Goal: Check status: Check status

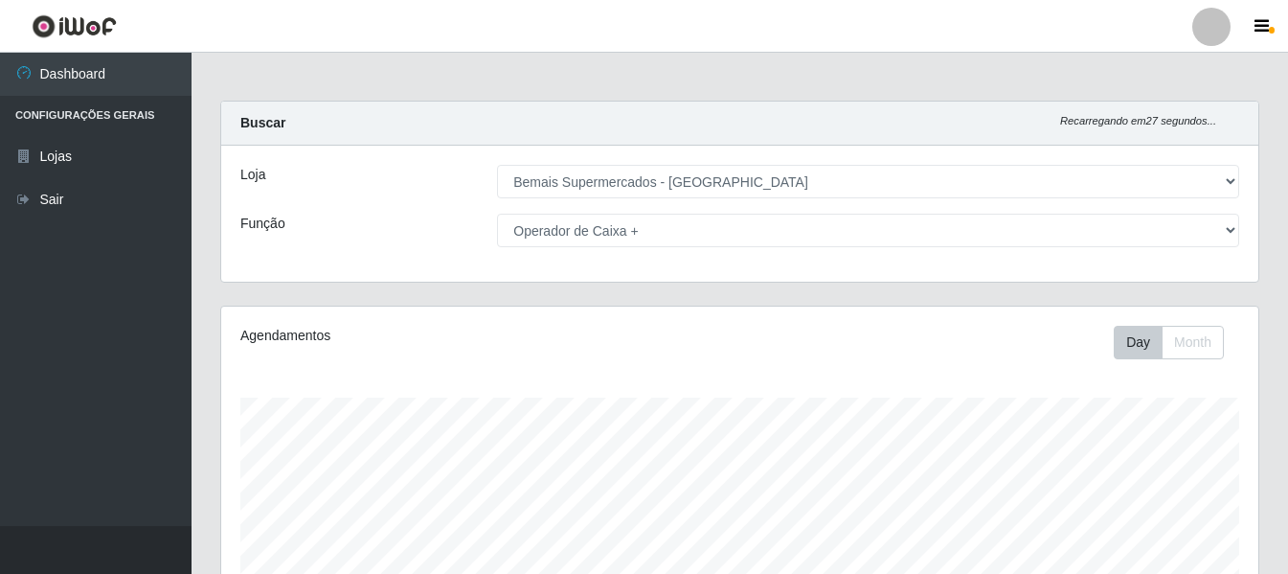
select select "249"
select select "72"
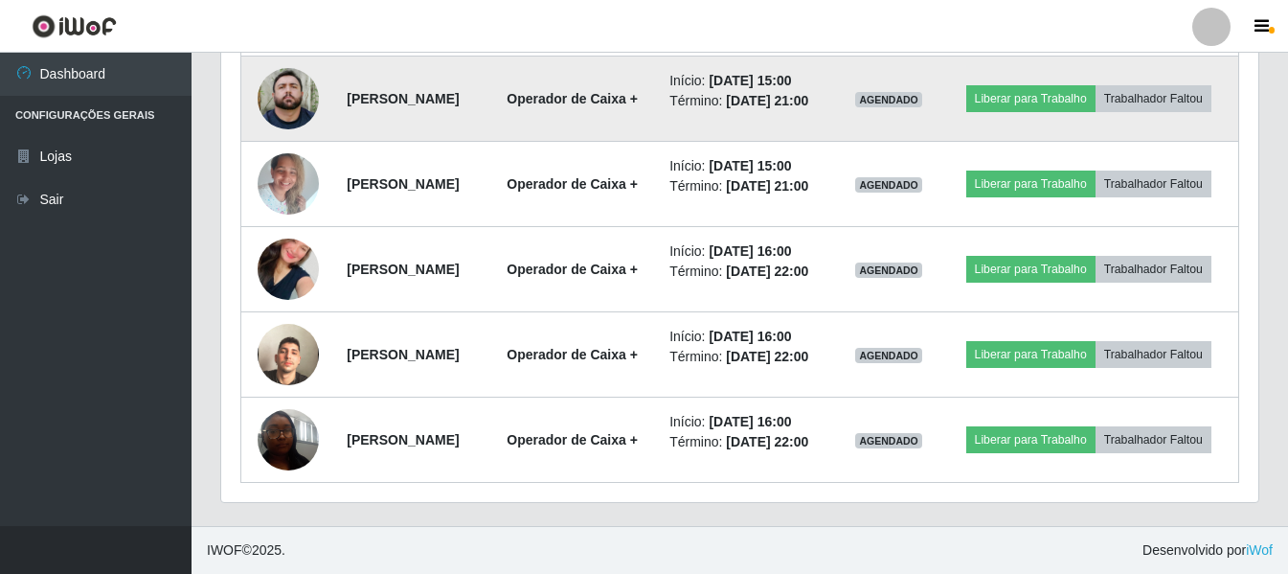
scroll to position [1453, 0]
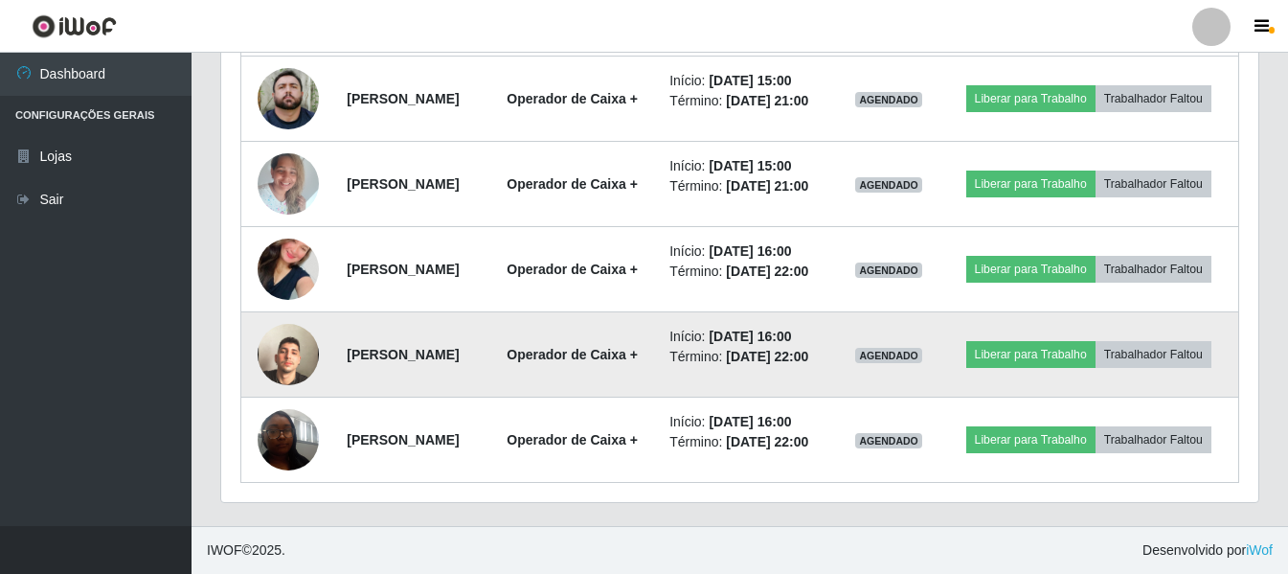
click at [270, 330] on img at bounding box center [288, 354] width 61 height 109
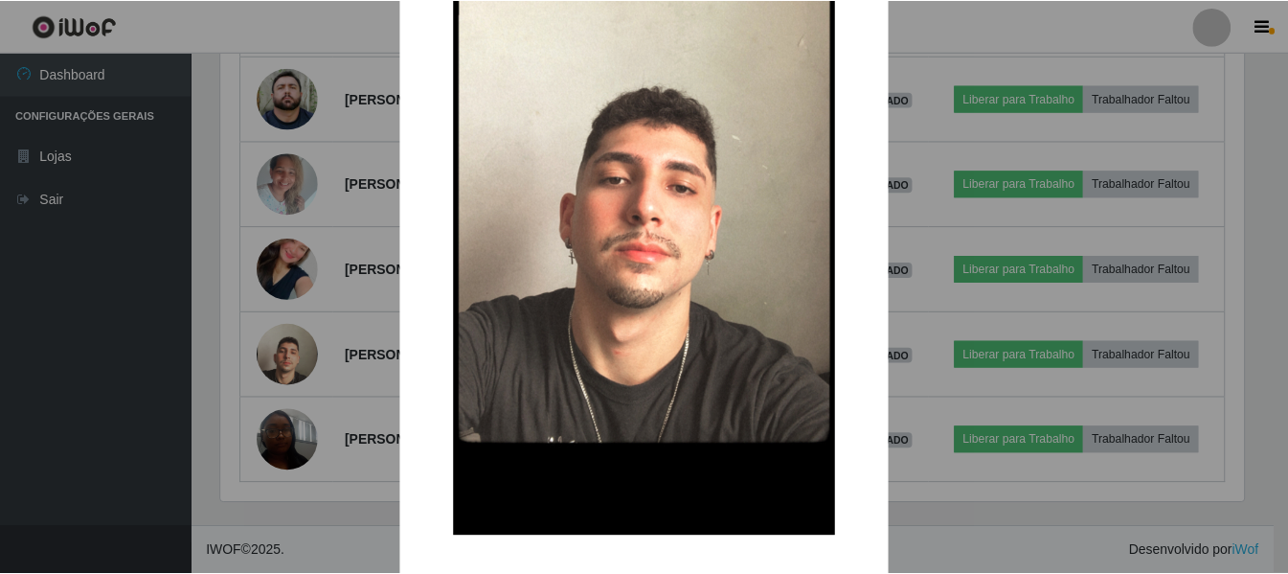
scroll to position [0, 0]
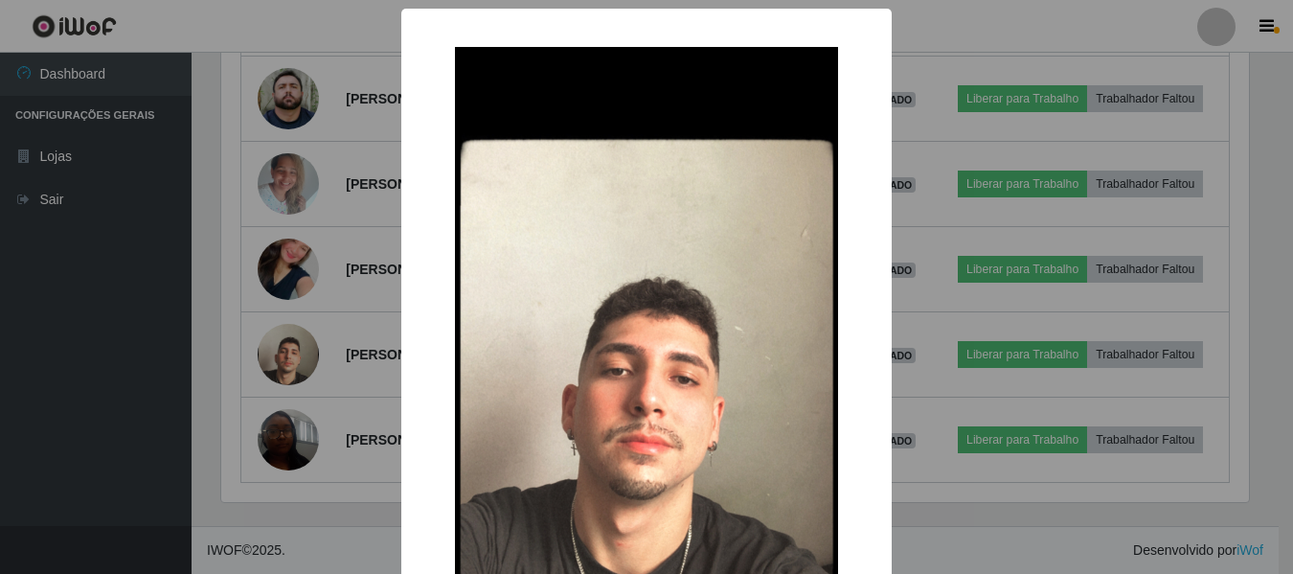
click at [341, 284] on div "× OK Cancel" at bounding box center [646, 287] width 1293 height 574
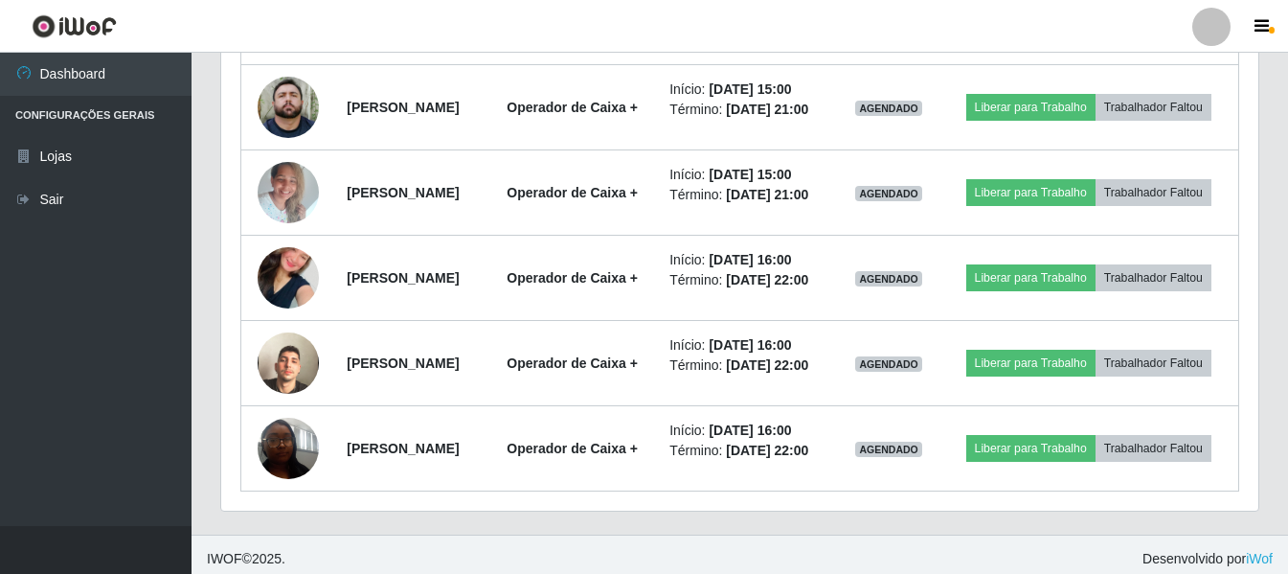
scroll to position [1453, 0]
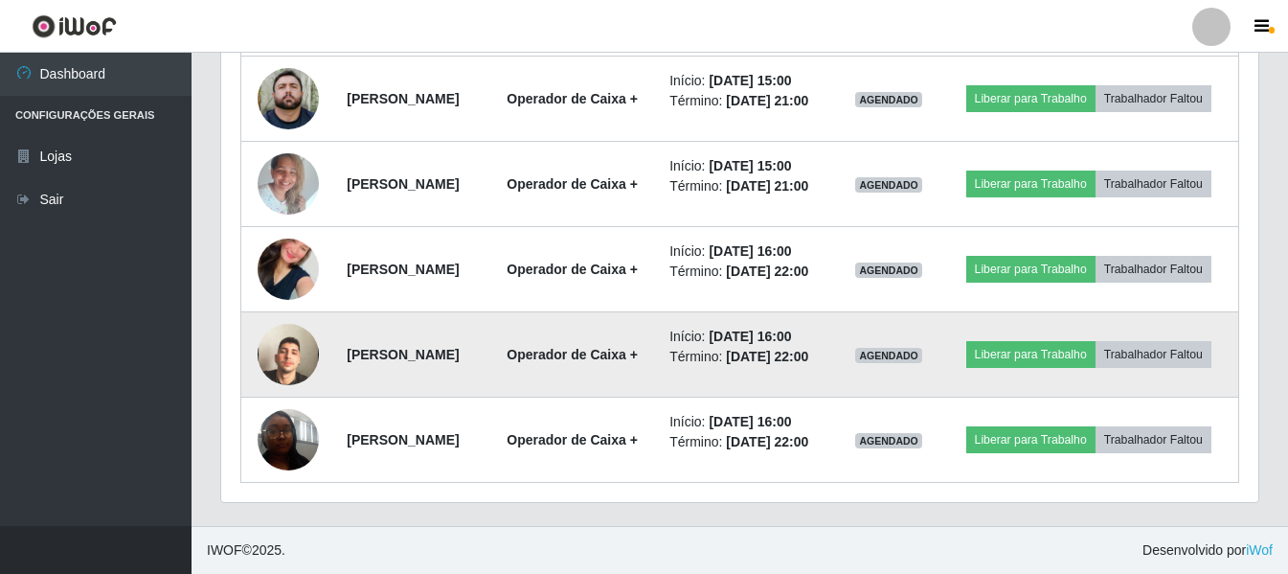
click at [289, 333] on img at bounding box center [288, 354] width 61 height 109
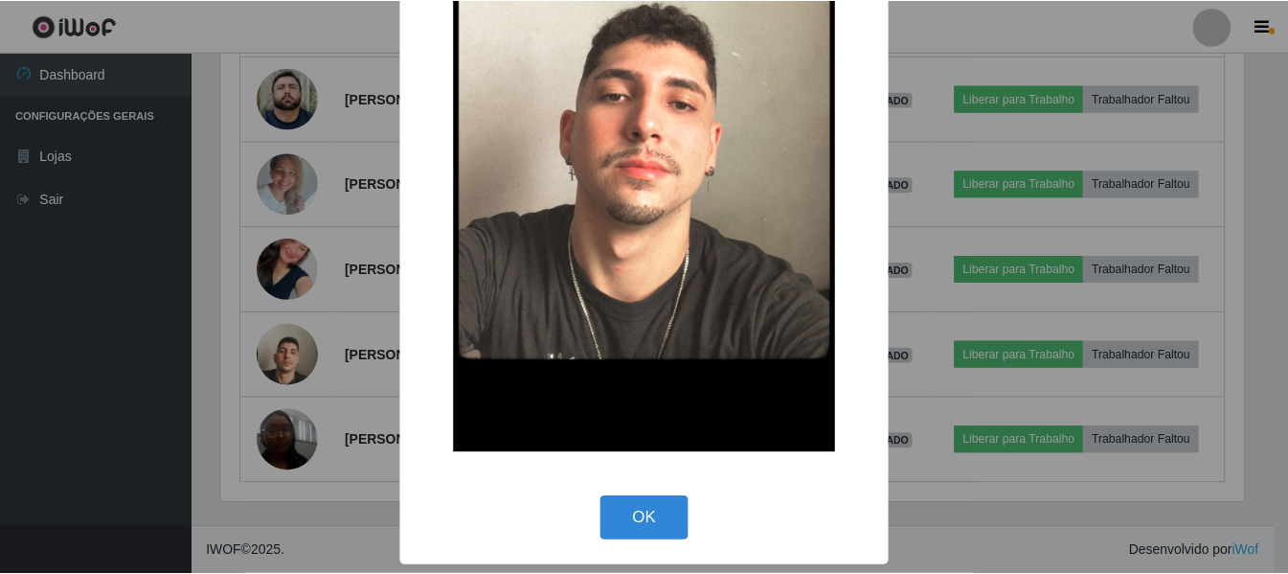
scroll to position [179, 0]
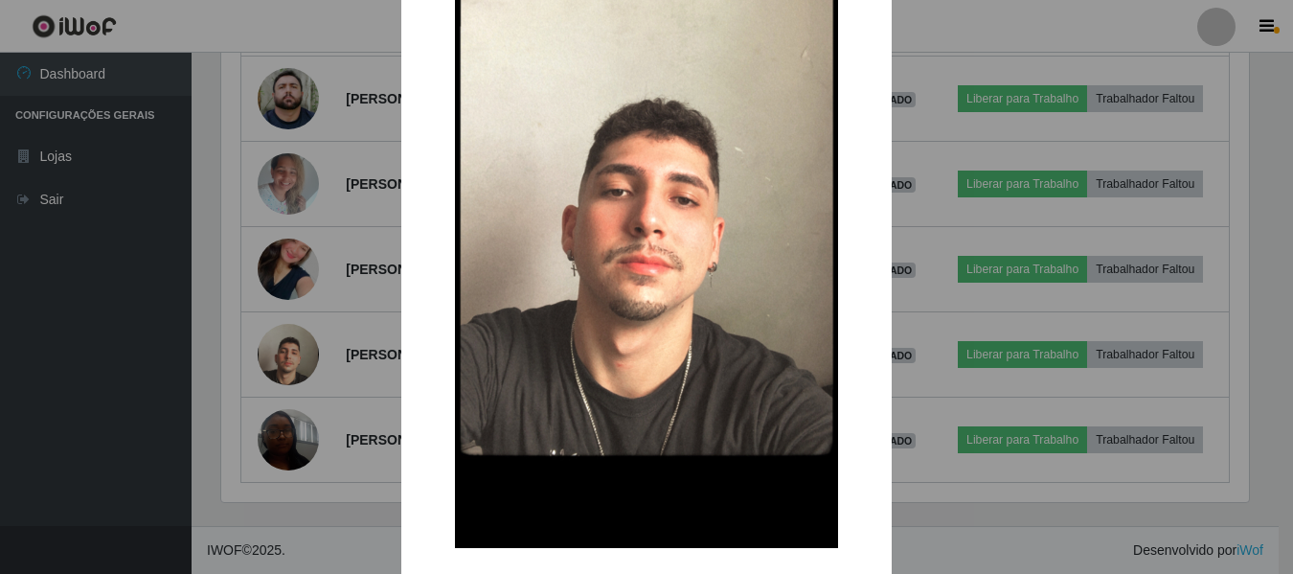
click at [313, 169] on div "× OK Cancel" at bounding box center [646, 287] width 1293 height 574
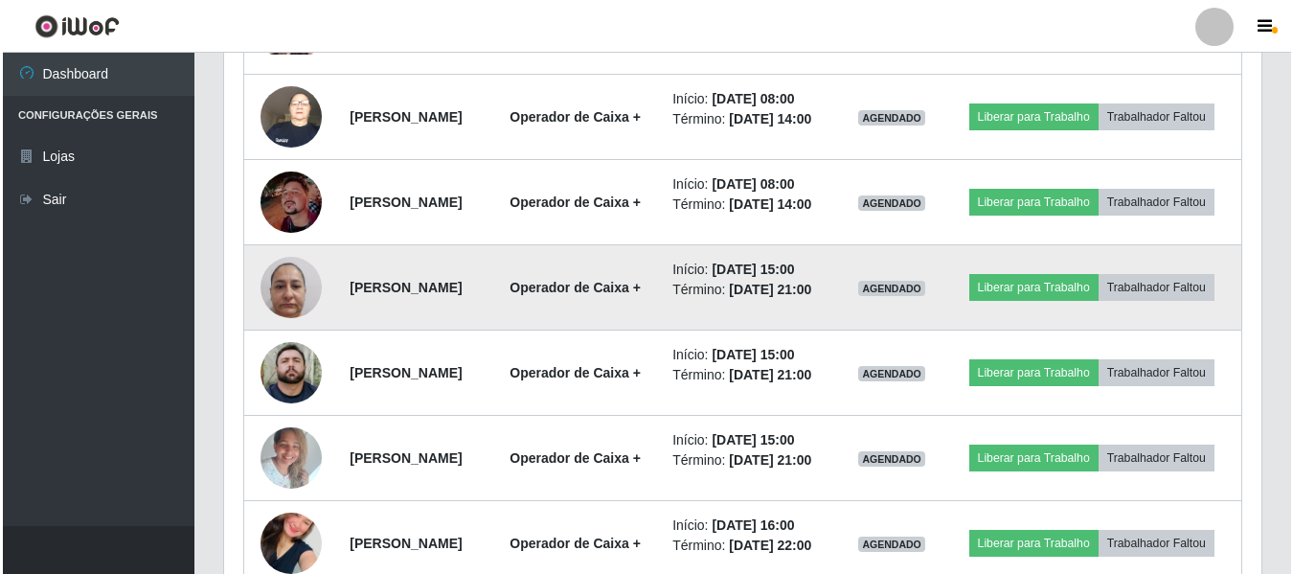
scroll to position [974, 0]
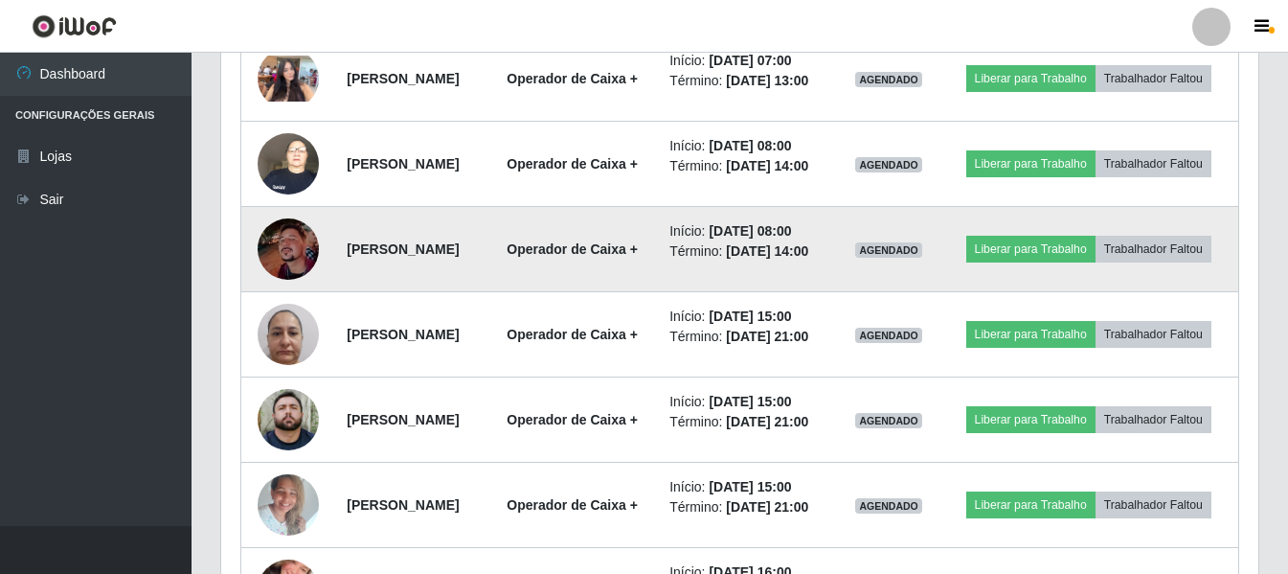
click at [290, 280] on img at bounding box center [288, 248] width 61 height 61
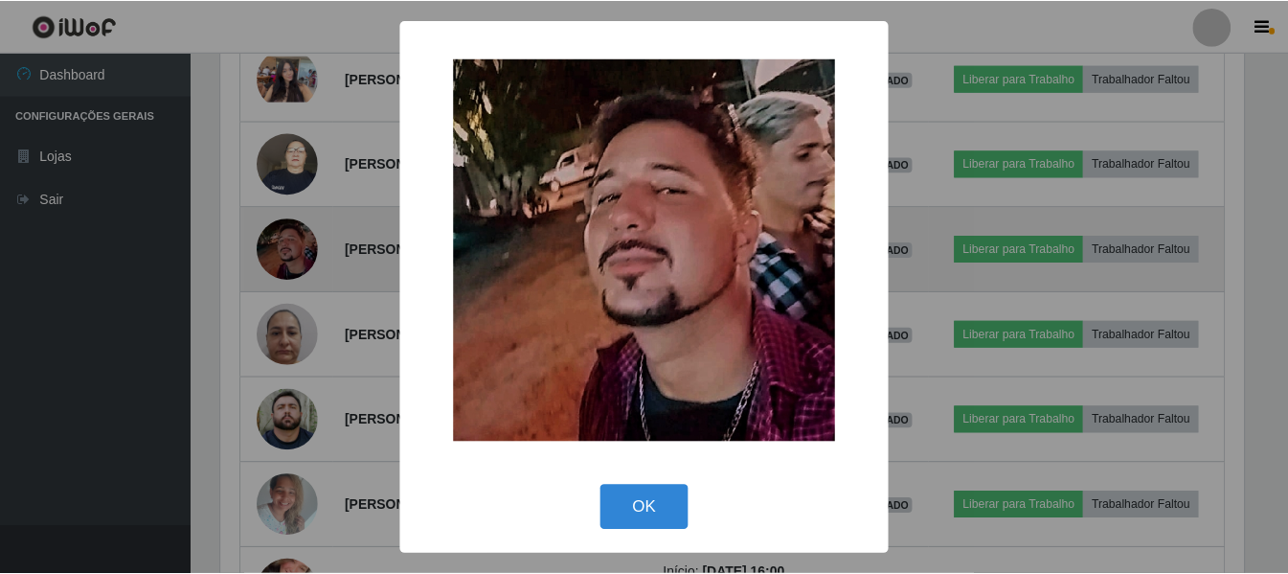
scroll to position [397, 1028]
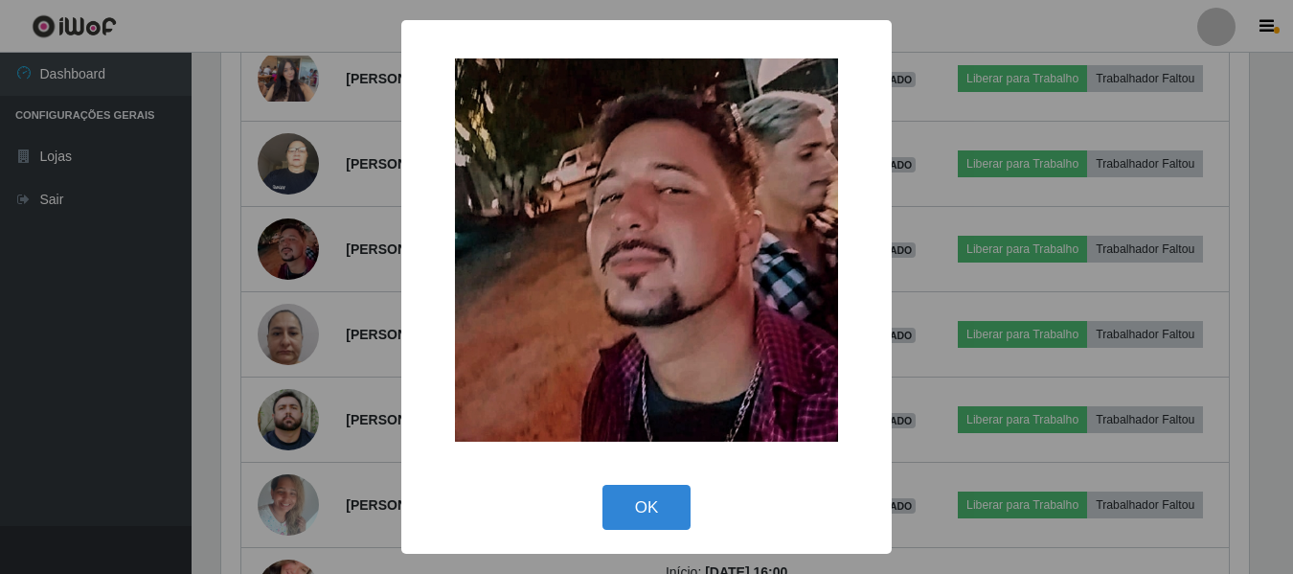
click at [641, 493] on button "OK" at bounding box center [646, 507] width 89 height 45
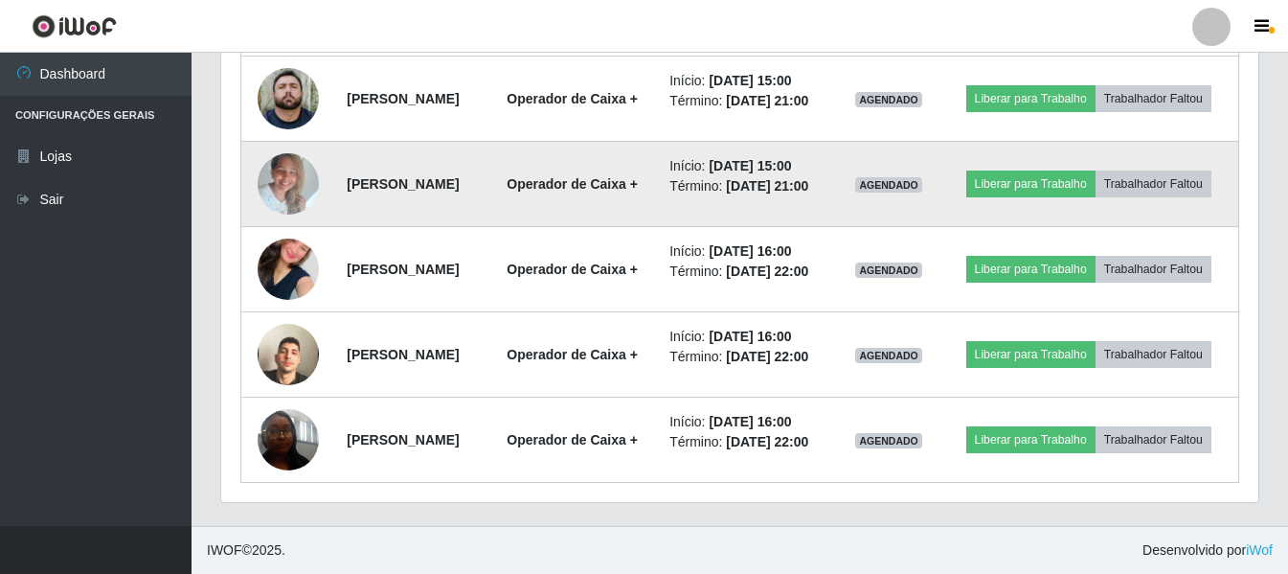
scroll to position [1357, 0]
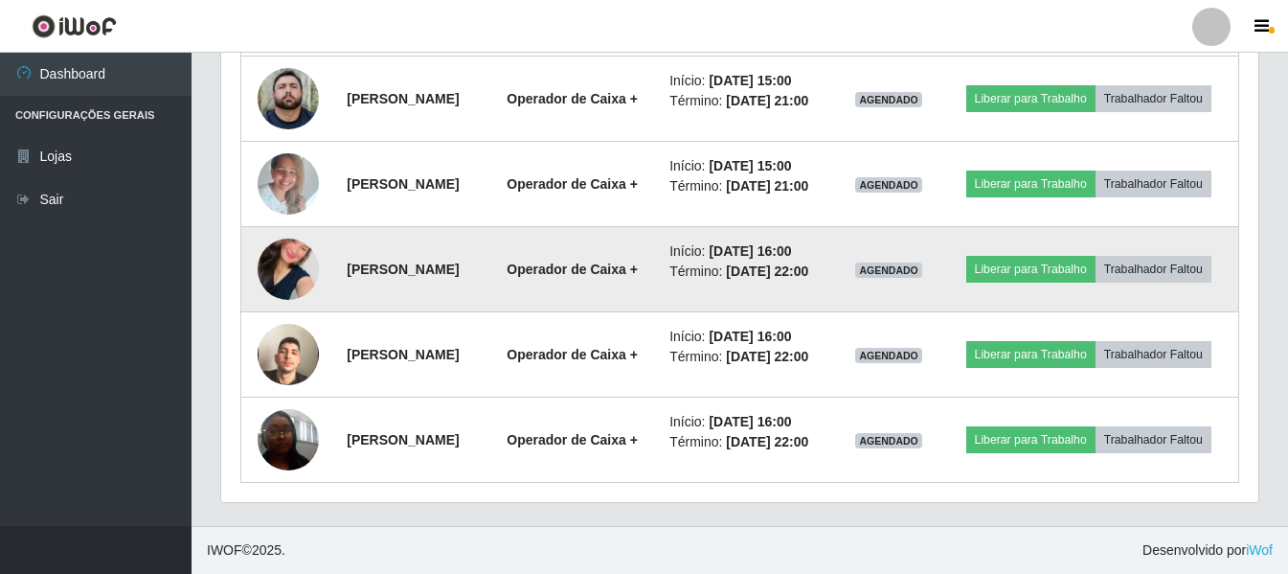
click at [281, 324] on img at bounding box center [288, 269] width 61 height 109
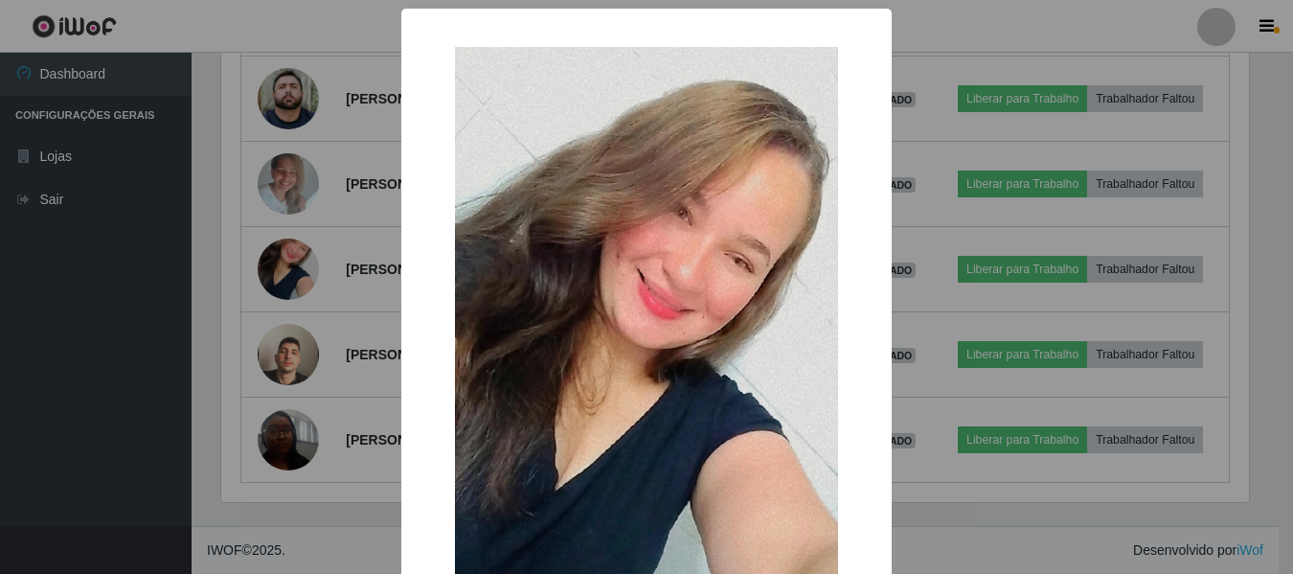
click at [286, 341] on div "× OK Cancel" at bounding box center [646, 287] width 1293 height 574
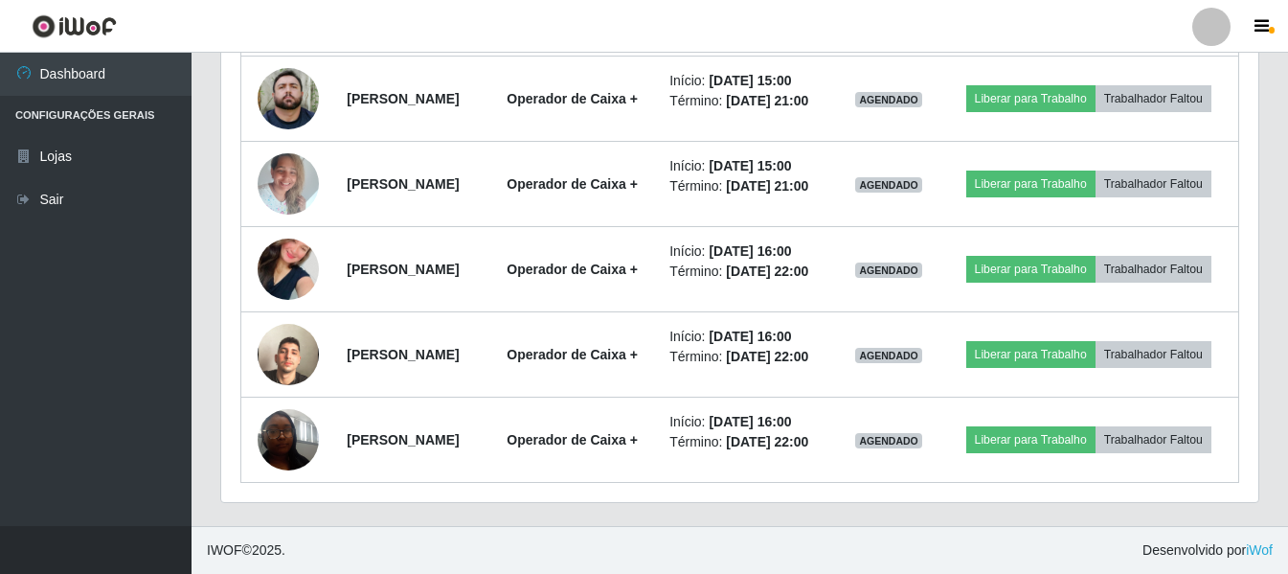
scroll to position [0, 0]
